Goal: Entertainment & Leisure: Consume media (video, audio)

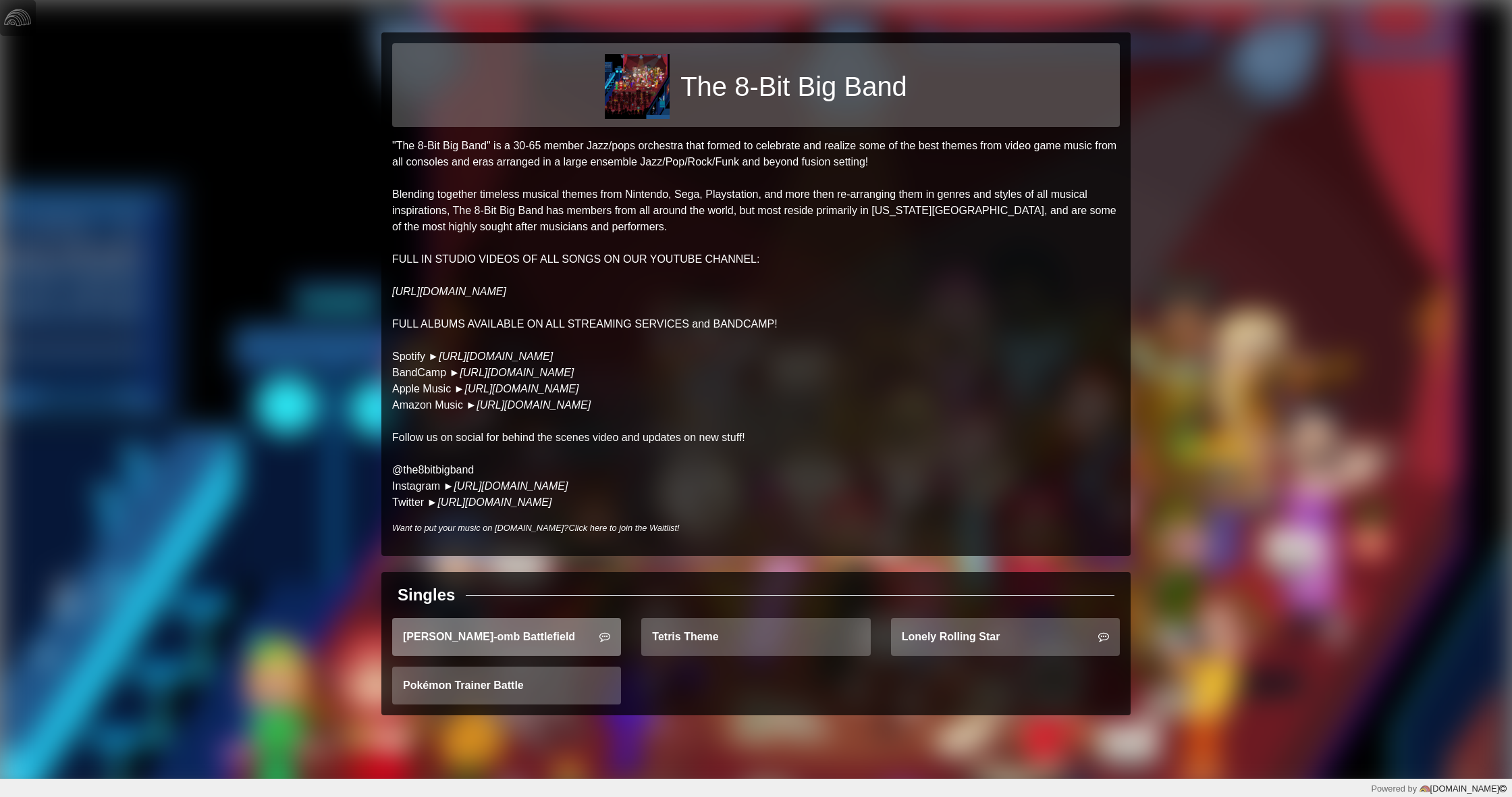
click at [520, 628] on link "[PERSON_NAME]-omb Battlefield" at bounding box center [507, 636] width 228 height 37
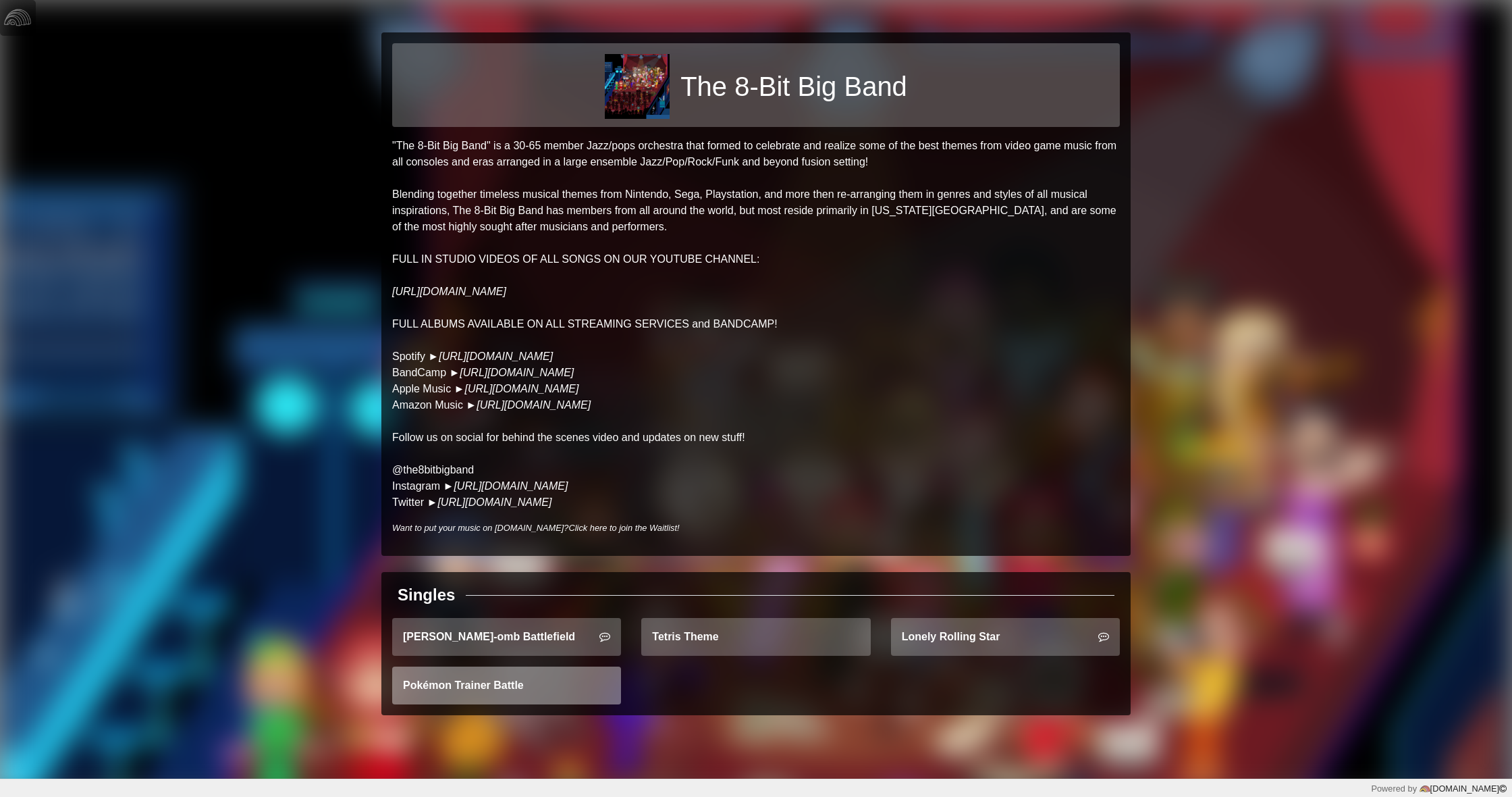
click at [489, 704] on link "Pokémon Trainer Battle" at bounding box center [507, 685] width 228 height 37
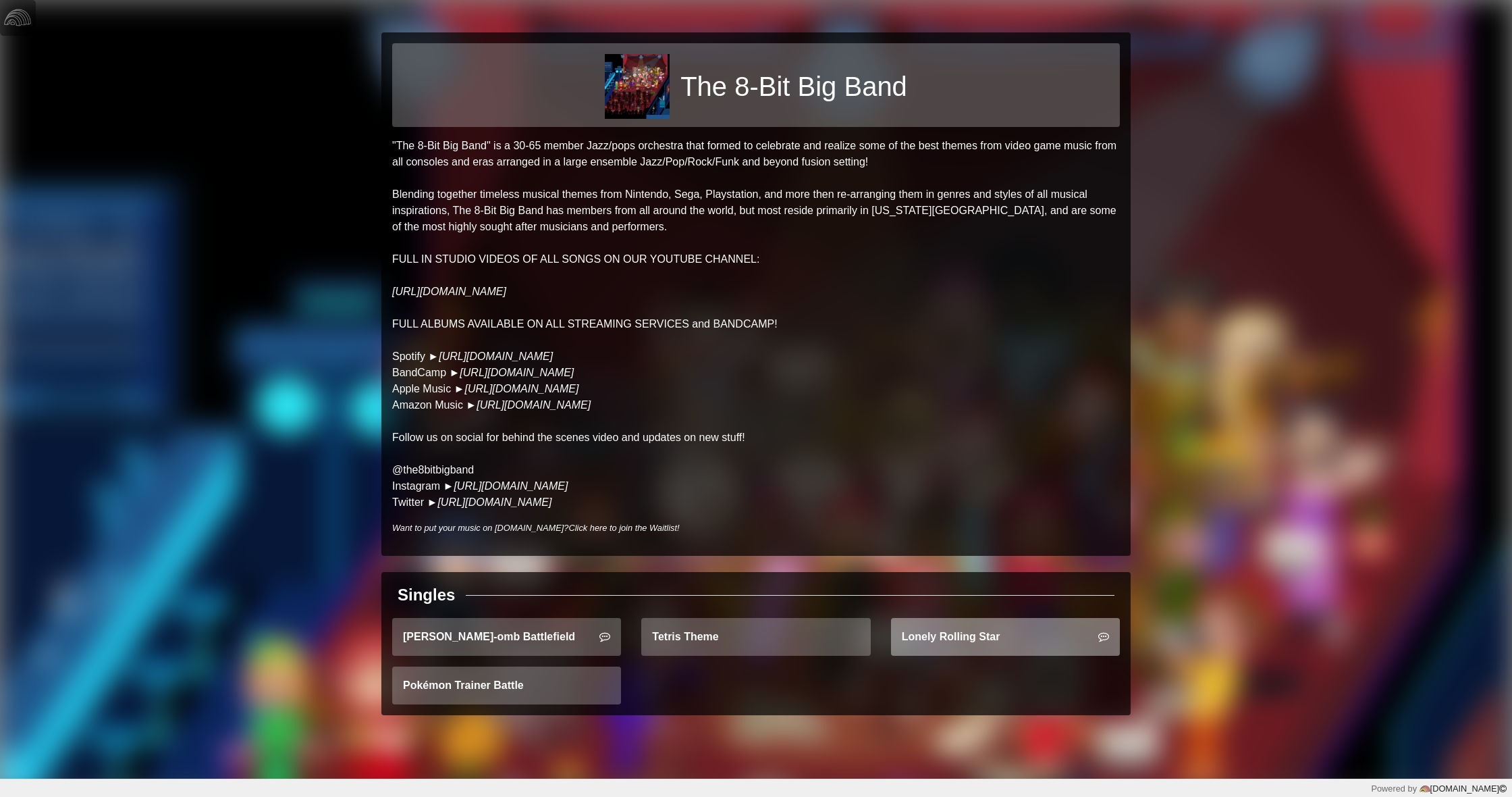
click at [938, 645] on link "Lonely Rolling Star" at bounding box center [1005, 636] width 228 height 37
